Goal: Task Accomplishment & Management: Manage account settings

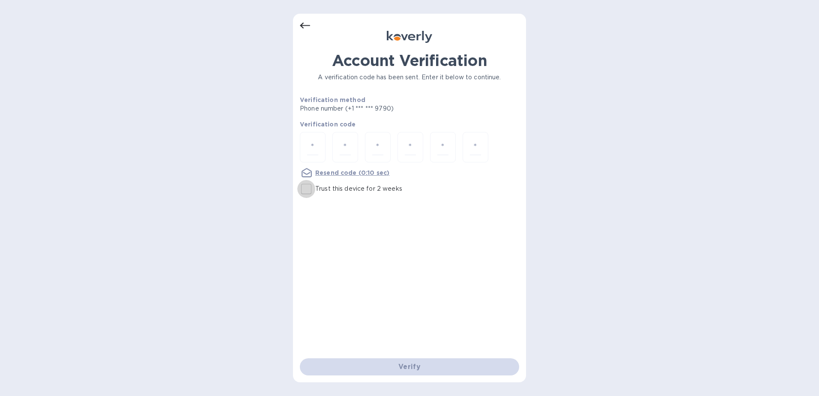
click at [304, 191] on input "Trust this device for 2 weeks" at bounding box center [306, 189] width 18 height 18
checkbox input "true"
click at [322, 147] on div at bounding box center [313, 147] width 26 height 30
type input "3"
type input "4"
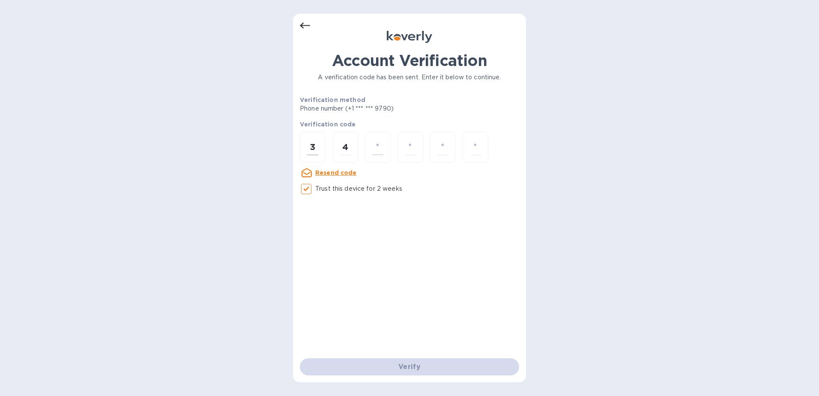
type input "3"
type input "6"
type input "5"
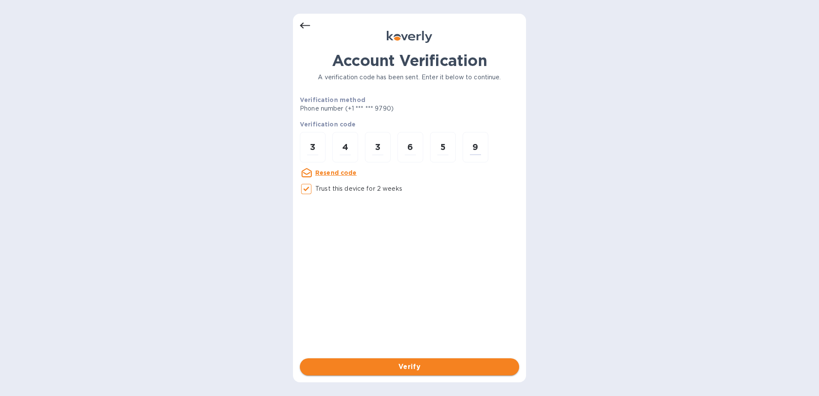
type input "9"
click at [428, 362] on span "Verify" at bounding box center [410, 367] width 206 height 10
